Goal: Information Seeking & Learning: Learn about a topic

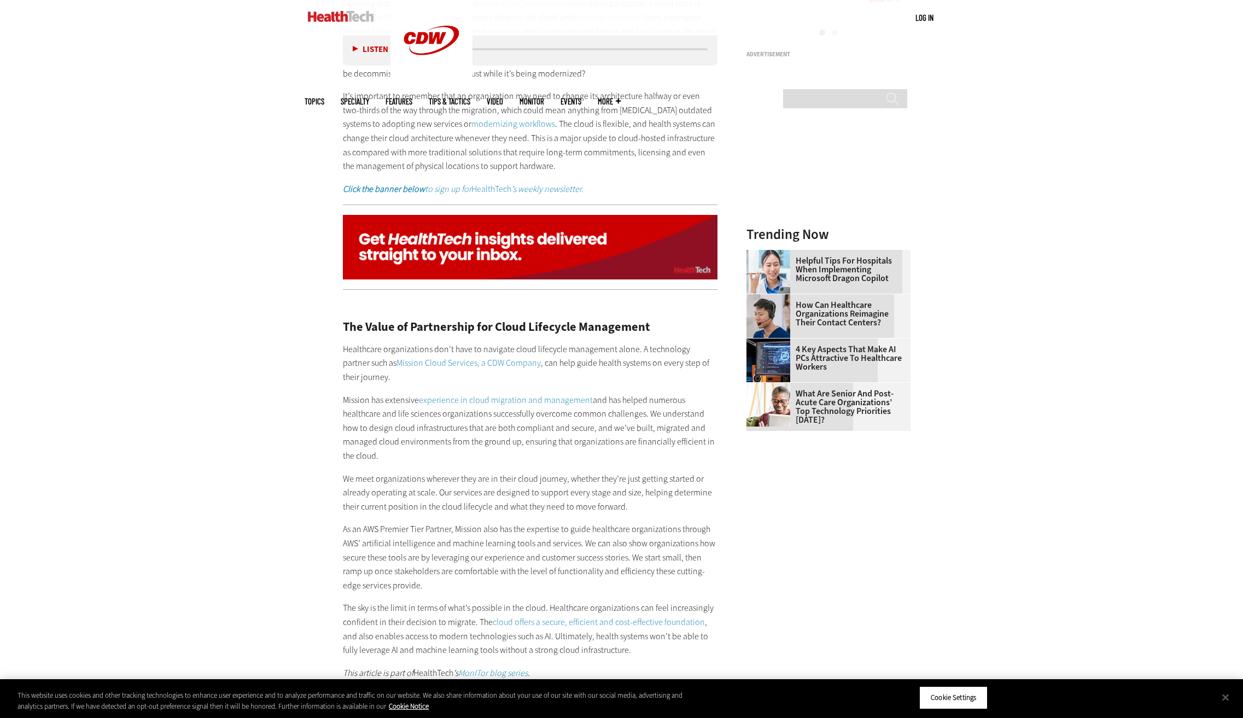
scroll to position [1491, 0]
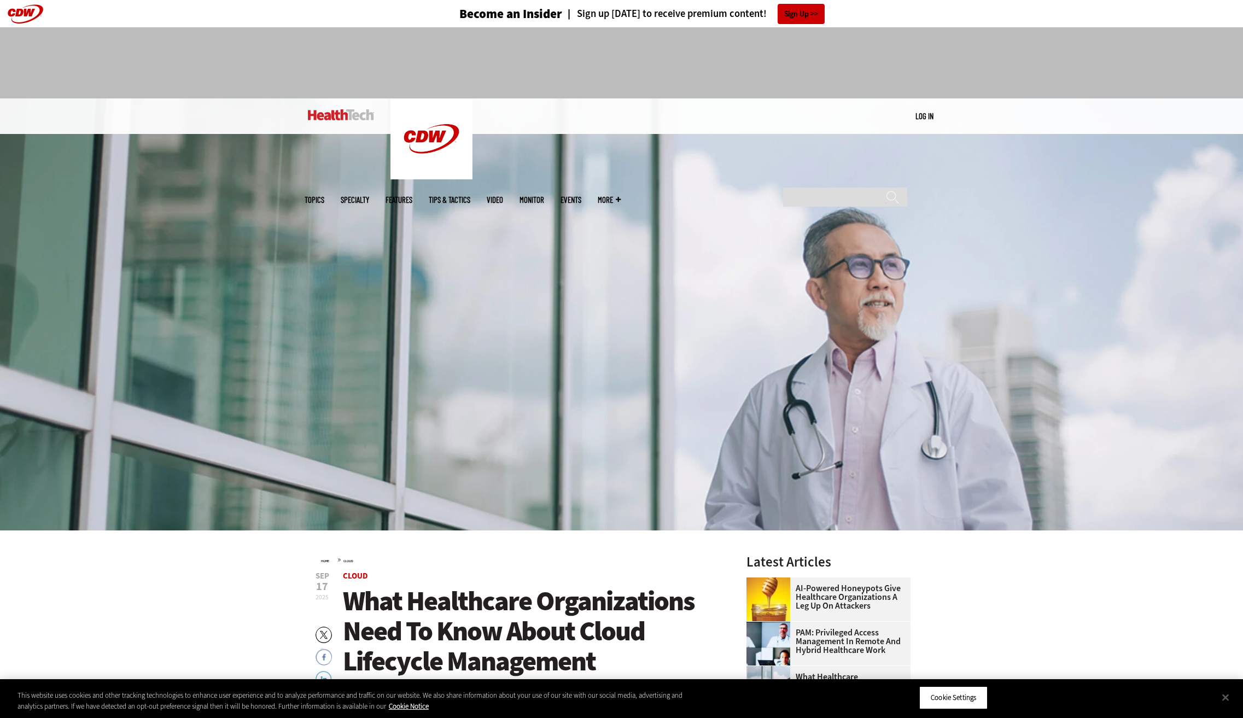
scroll to position [5, 0]
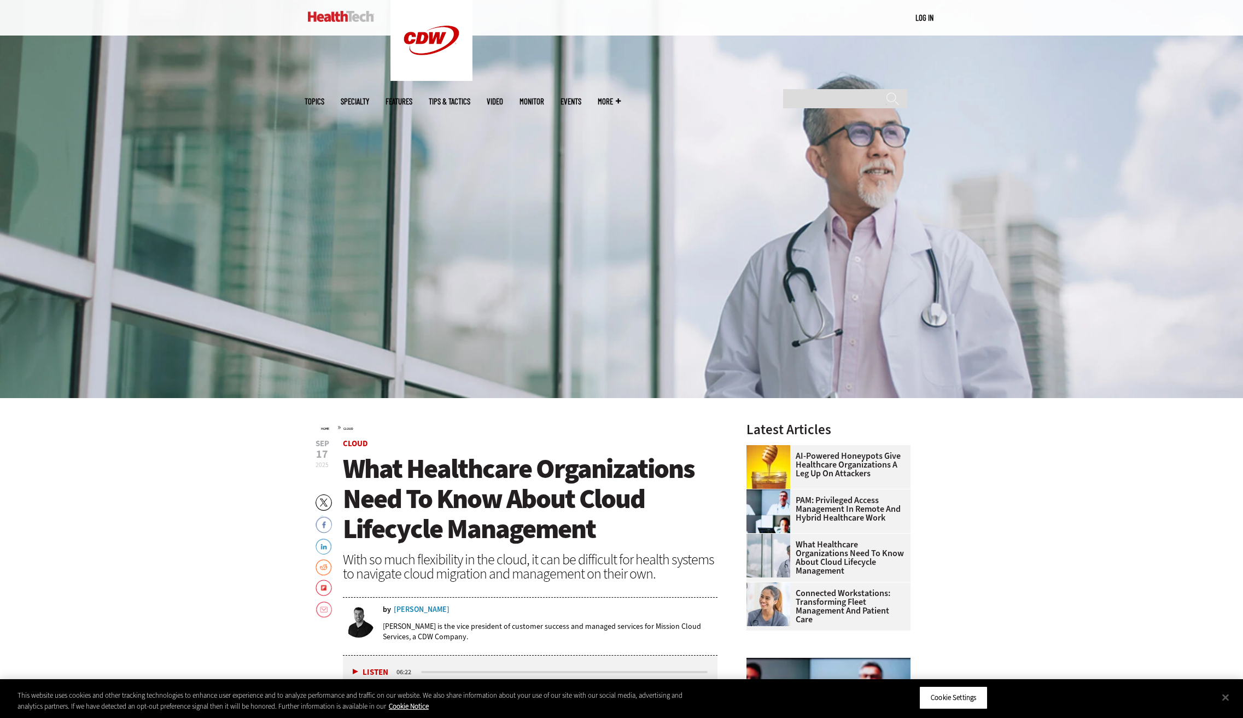
scroll to position [133, 0]
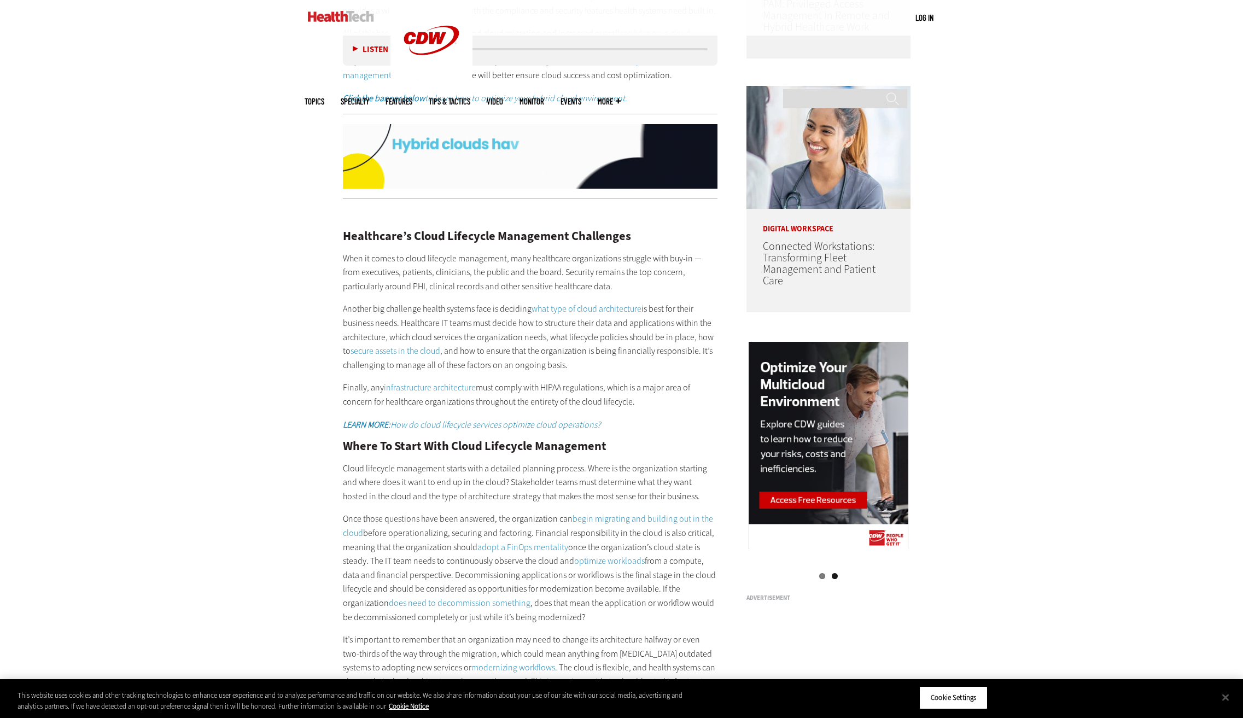
scroll to position [959, 0]
